Goal: Information Seeking & Learning: Learn about a topic

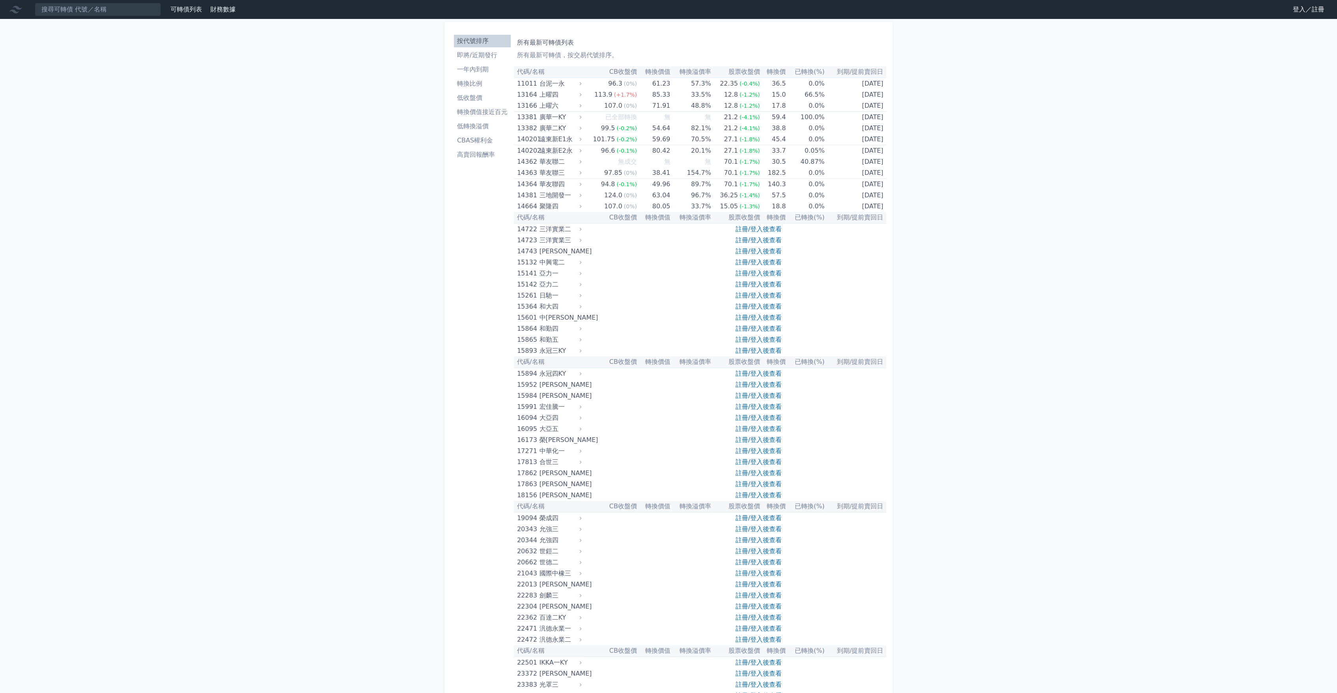
click at [483, 52] on li "即將/近期發行" at bounding box center [482, 54] width 57 height 9
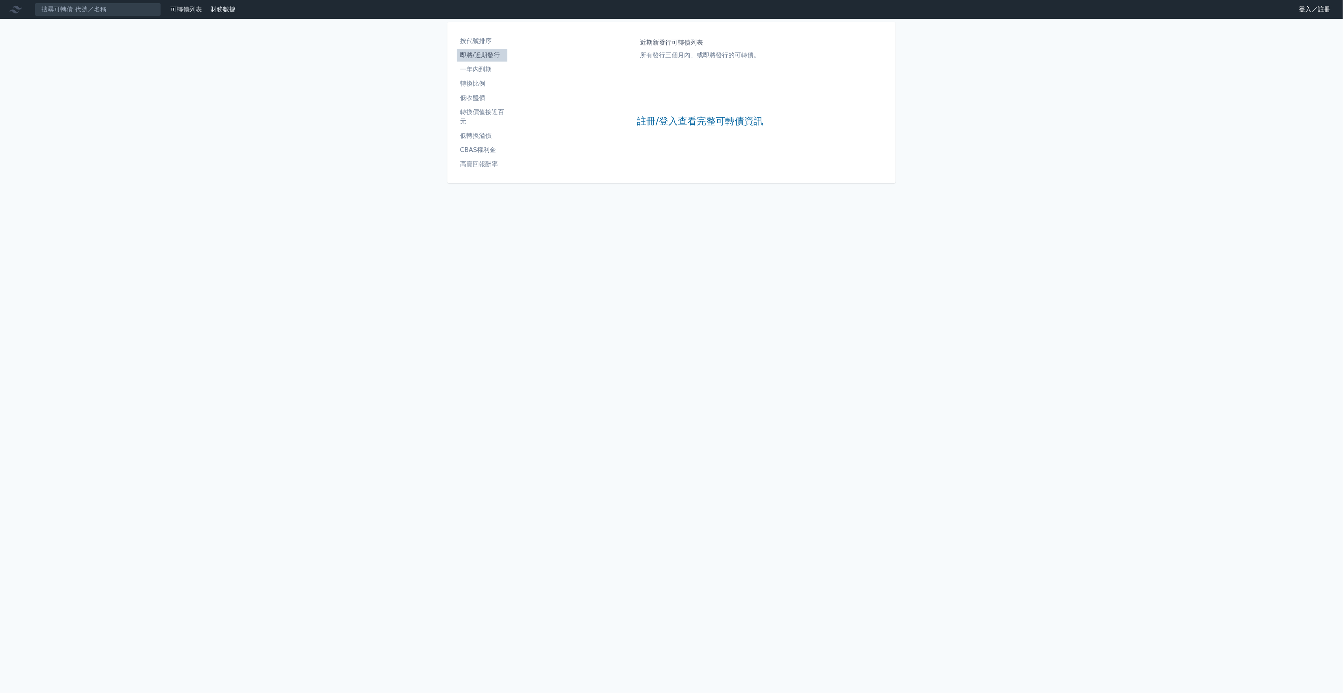
click at [655, 129] on div "註冊/登入查看完整可轉債資訊" at bounding box center [700, 121] width 126 height 104
click at [655, 126] on link "註冊/登入查看完整可轉債資訊" at bounding box center [700, 121] width 126 height 13
click at [673, 70] on link "Google 登入／註冊" at bounding box center [671, 70] width 82 height 17
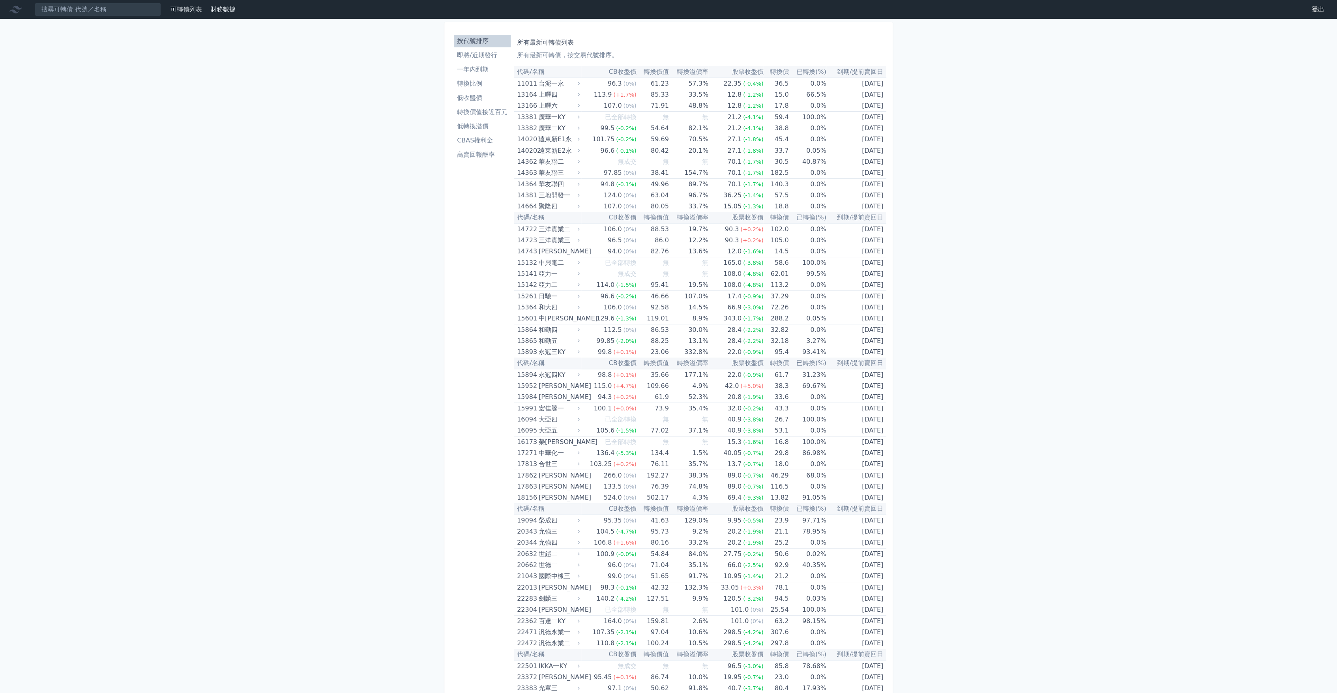
click at [496, 60] on link "即將/近期發行" at bounding box center [482, 55] width 57 height 13
